Goal: Task Accomplishment & Management: Complete application form

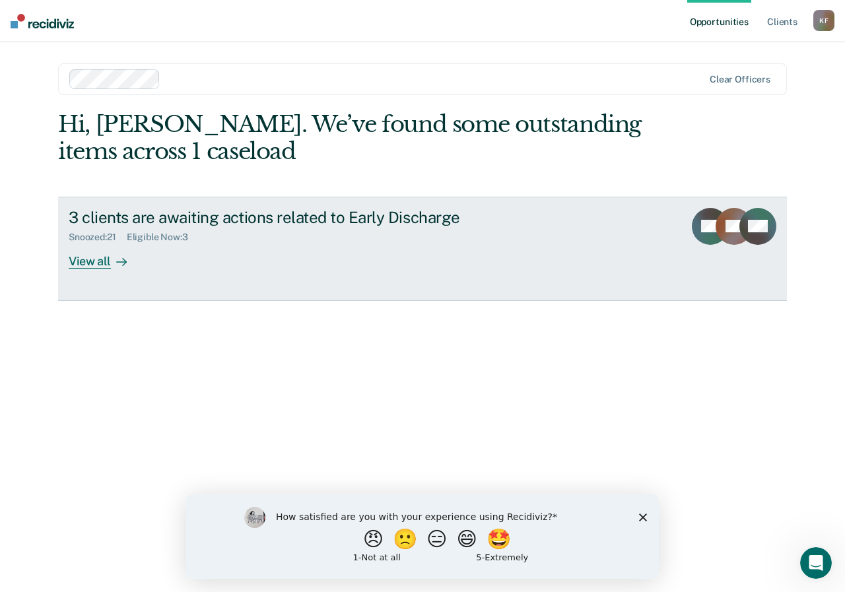
click at [100, 243] on div "View all" at bounding box center [106, 256] width 74 height 26
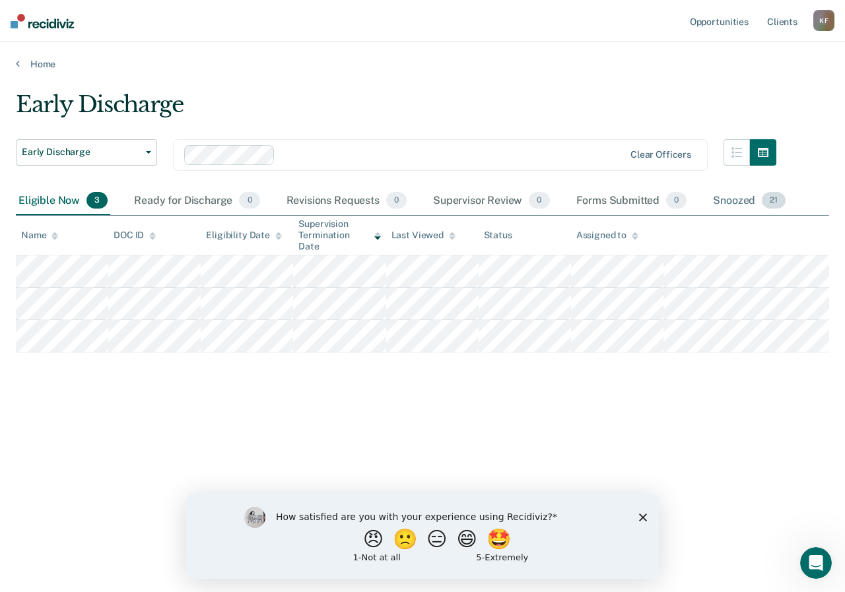
click at [737, 201] on div "Snoozed 21" at bounding box center [749, 201] width 78 height 29
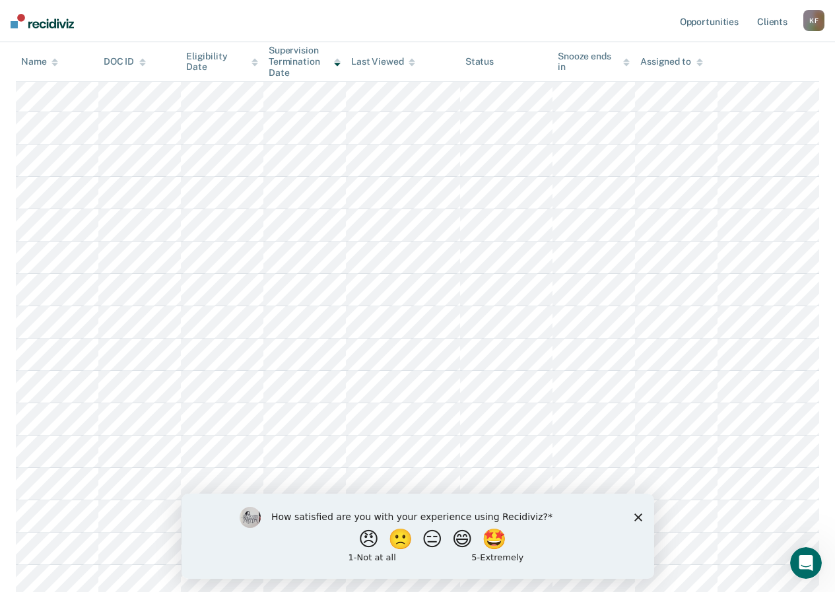
scroll to position [212, 0]
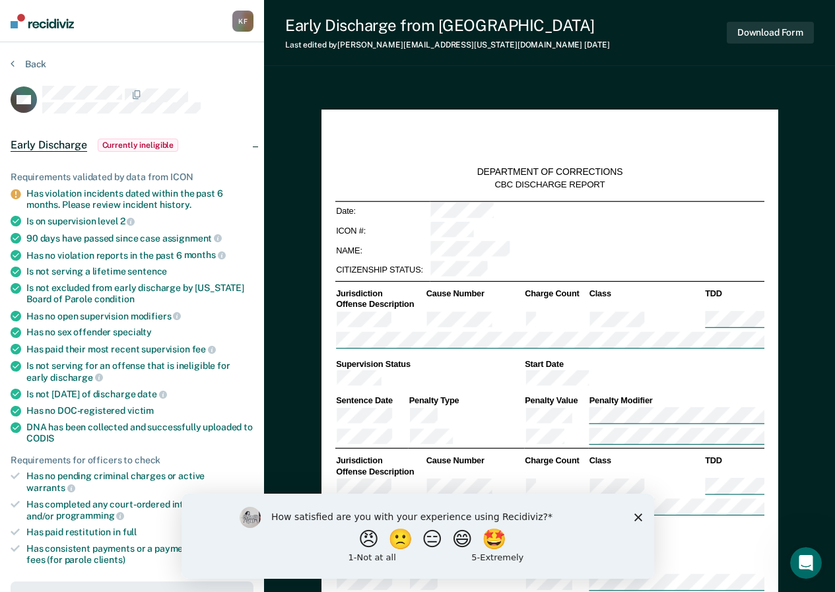
type textarea "x"
